Goal: Complete application form

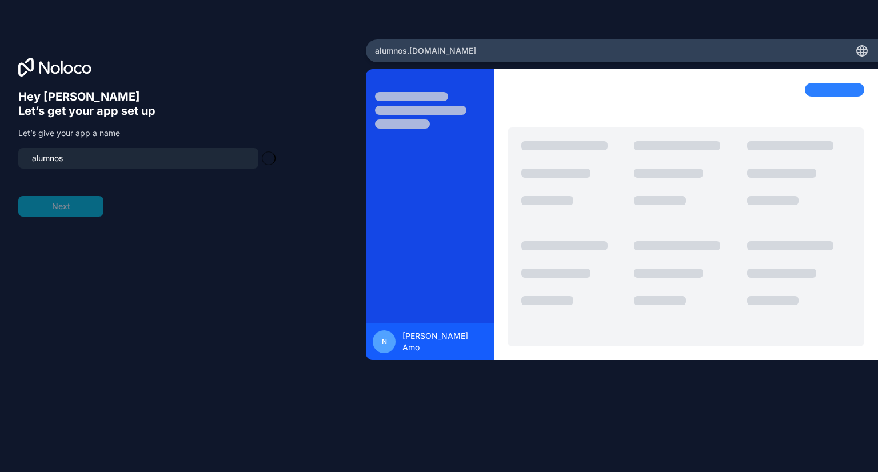
type input "alumnos-app"
drag, startPoint x: 147, startPoint y: 161, endPoint x: 0, endPoint y: 163, distance: 147.5
click at [0, 163] on div "Hey [PERSON_NAME] 👋 Let’s get your app set up Let’s give your app a name alumno…" at bounding box center [183, 235] width 366 height 393
type input "intheplan"
click at [78, 206] on button "Next" at bounding box center [60, 206] width 85 height 21
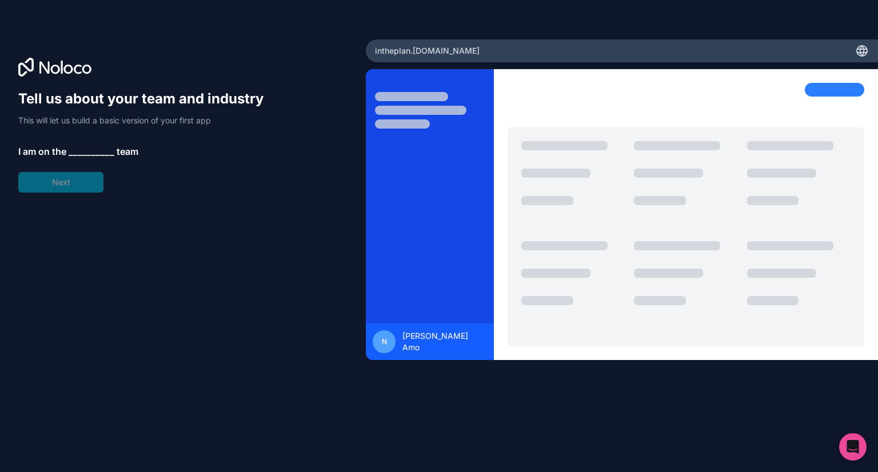
click at [99, 155] on span "__________" at bounding box center [92, 152] width 46 height 14
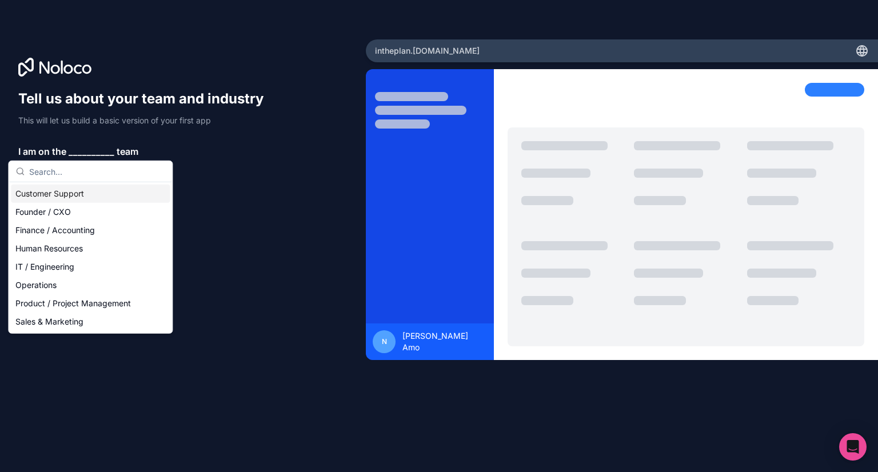
click at [91, 169] on input "text" at bounding box center [97, 171] width 136 height 21
click at [76, 211] on div "Founder / CXO" at bounding box center [90, 212] width 159 height 18
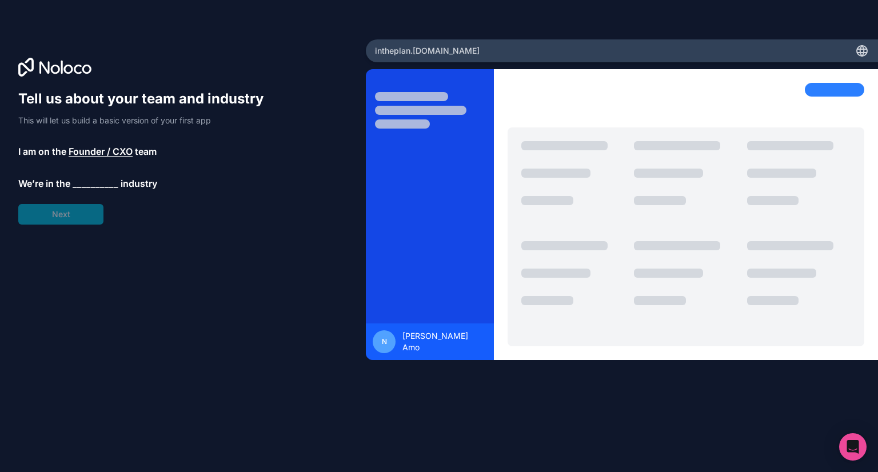
click at [88, 188] on span "__________" at bounding box center [96, 184] width 46 height 14
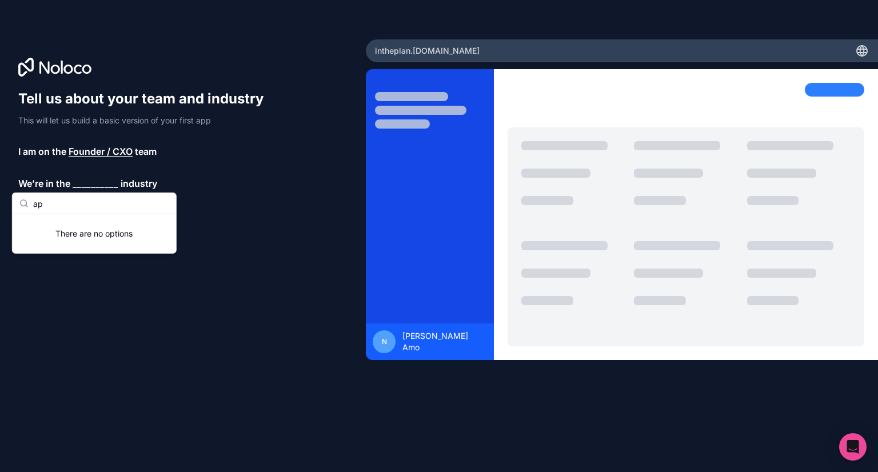
type input "a"
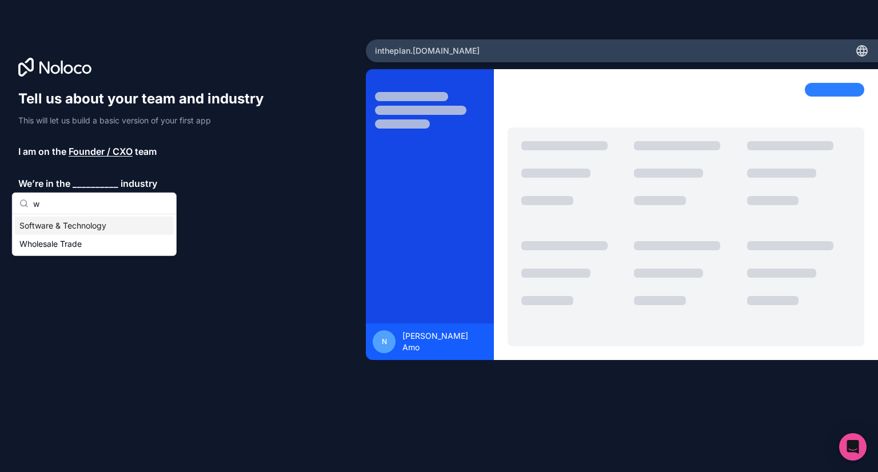
type input "w"
click at [97, 227] on div "Software & Technology" at bounding box center [94, 226] width 159 height 18
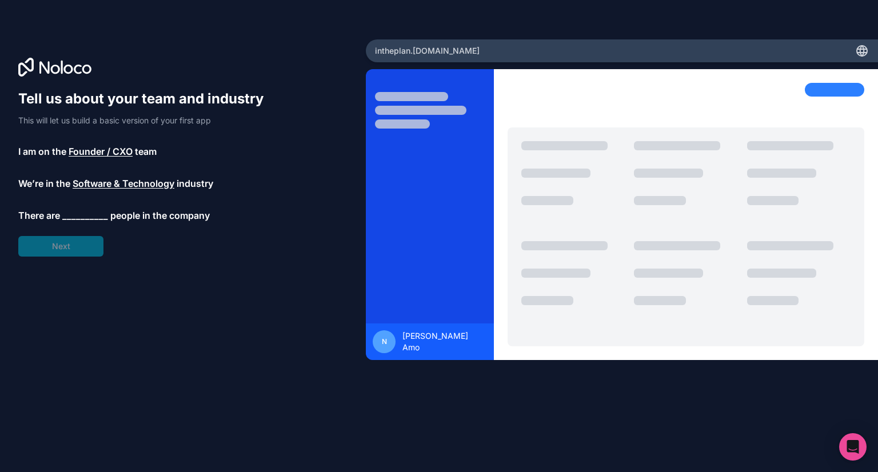
click at [94, 215] on span "__________" at bounding box center [85, 216] width 46 height 14
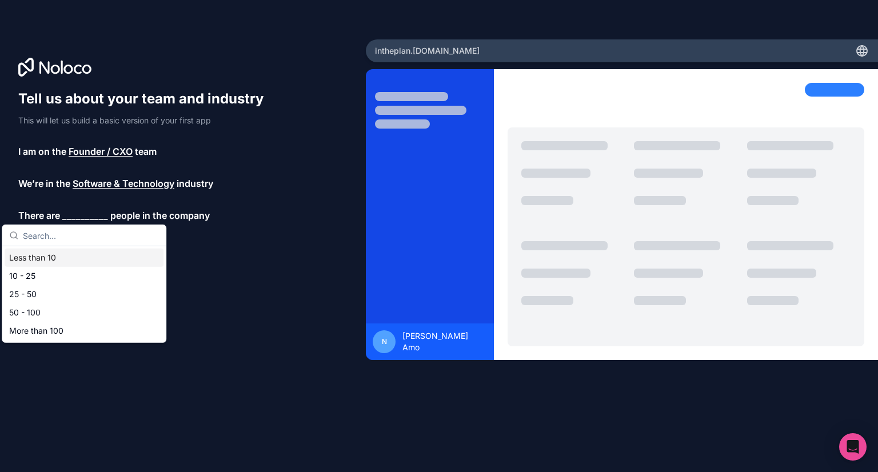
click at [87, 264] on div "Less than 10" at bounding box center [84, 258] width 159 height 18
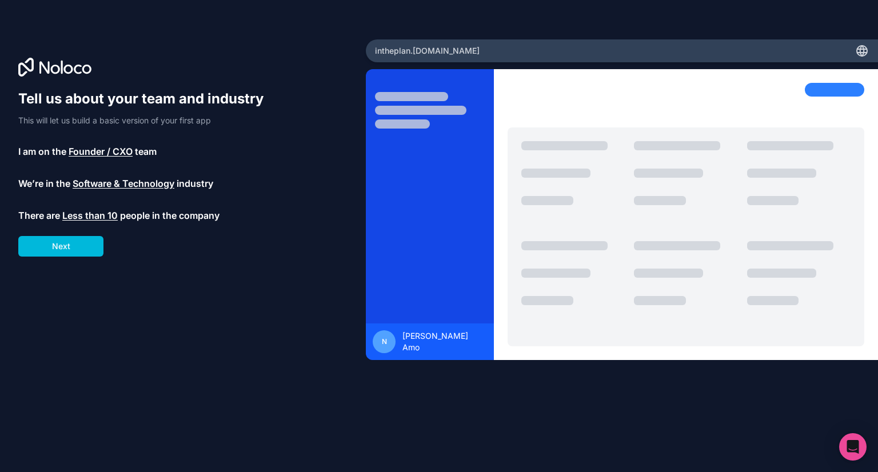
click at [79, 254] on button "Next" at bounding box center [60, 246] width 85 height 21
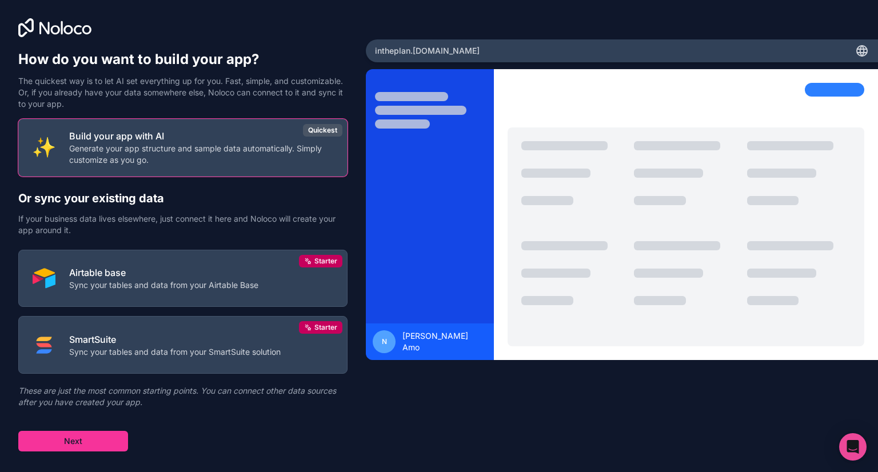
click at [238, 154] on p "Generate your app structure and sample data automatically. Simply customize as …" at bounding box center [201, 154] width 264 height 23
click at [41, 435] on button "Next" at bounding box center [73, 441] width 110 height 21
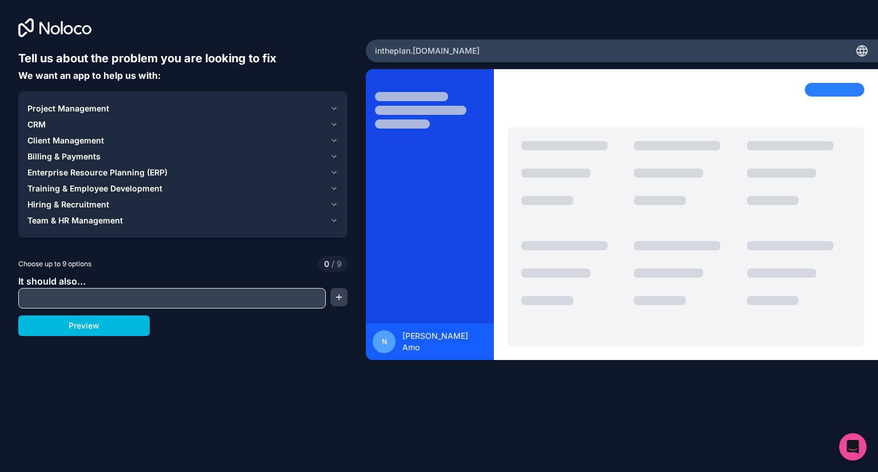
click at [162, 305] on input "text" at bounding box center [172, 298] width 302 height 16
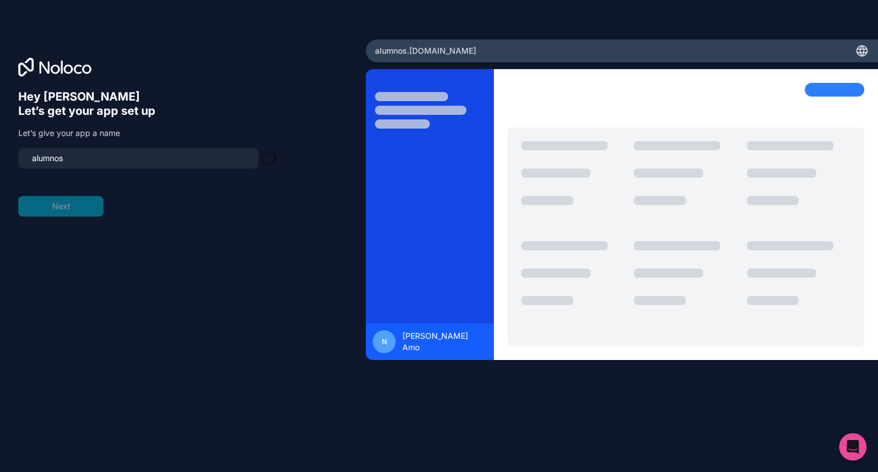
type input "alumnos-app"
